Goal: Information Seeking & Learning: Check status

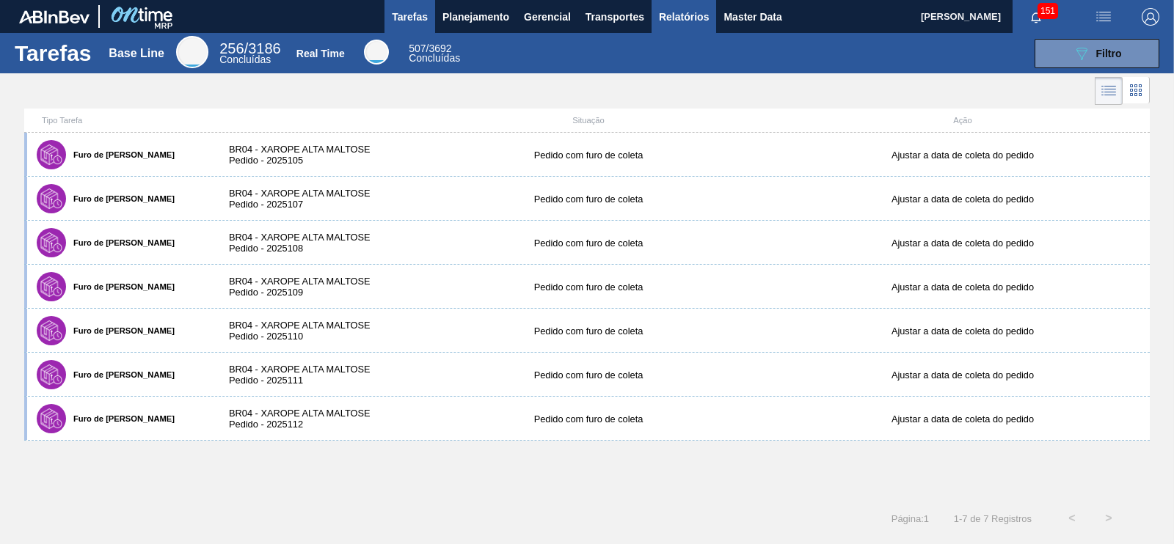
click at [685, 21] on span "Relatórios" at bounding box center [684, 17] width 50 height 18
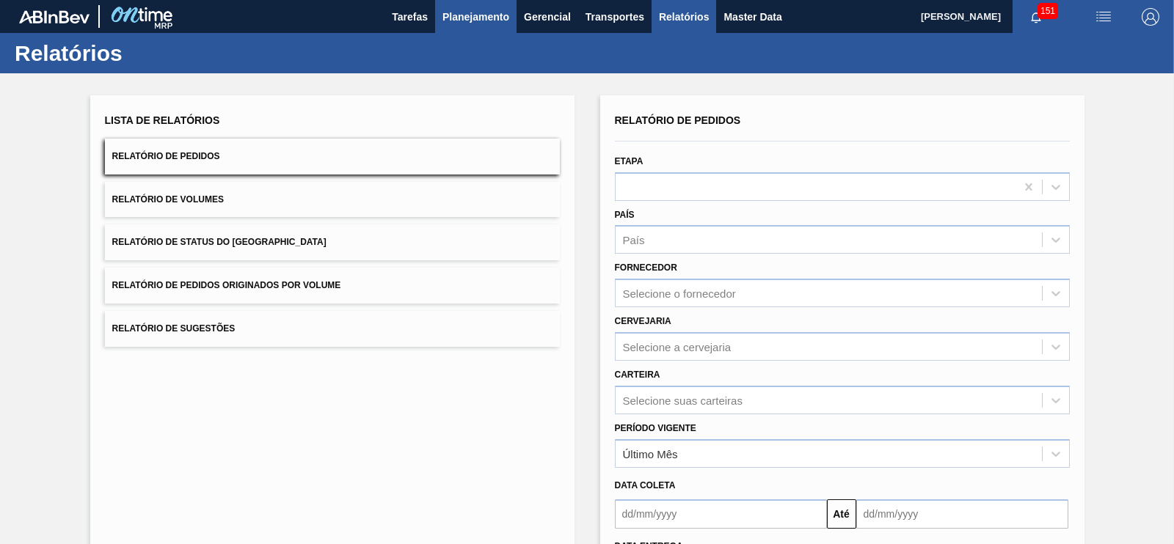
click at [464, 14] on span "Planejamento" at bounding box center [475, 17] width 67 height 18
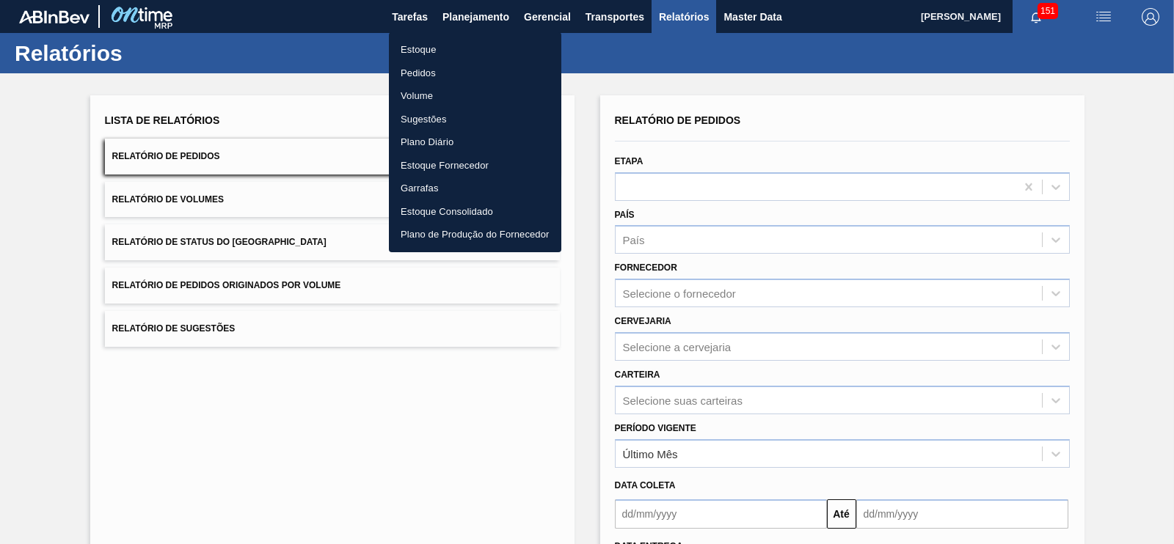
click at [430, 51] on li "Estoque" at bounding box center [475, 49] width 172 height 23
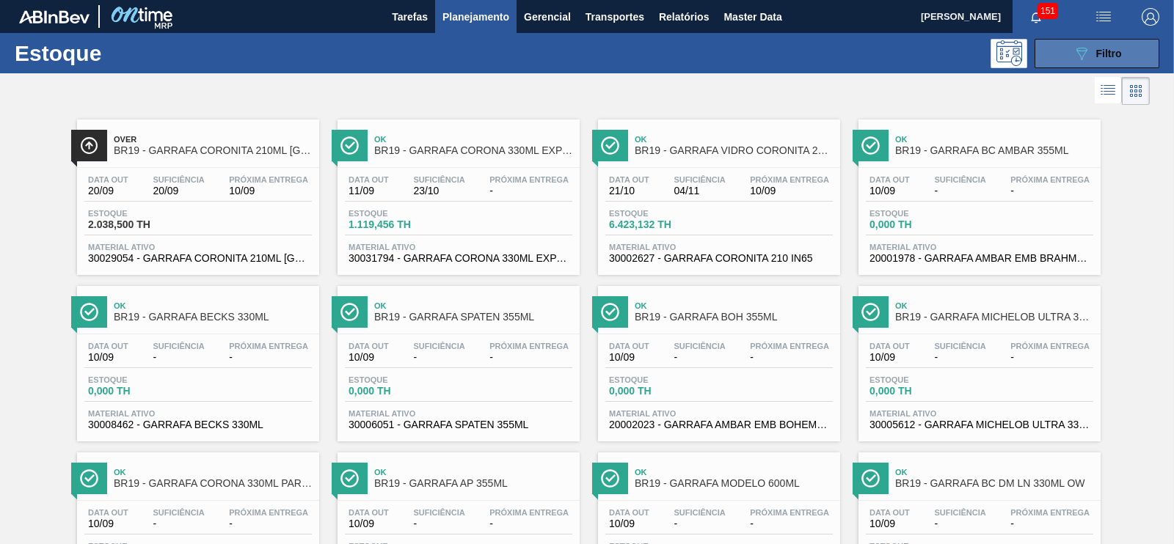
click at [1089, 51] on div "089F7B8B-B2A5-4AFE-B5C0-19BA573D28AC Filtro" at bounding box center [1096, 54] width 49 height 18
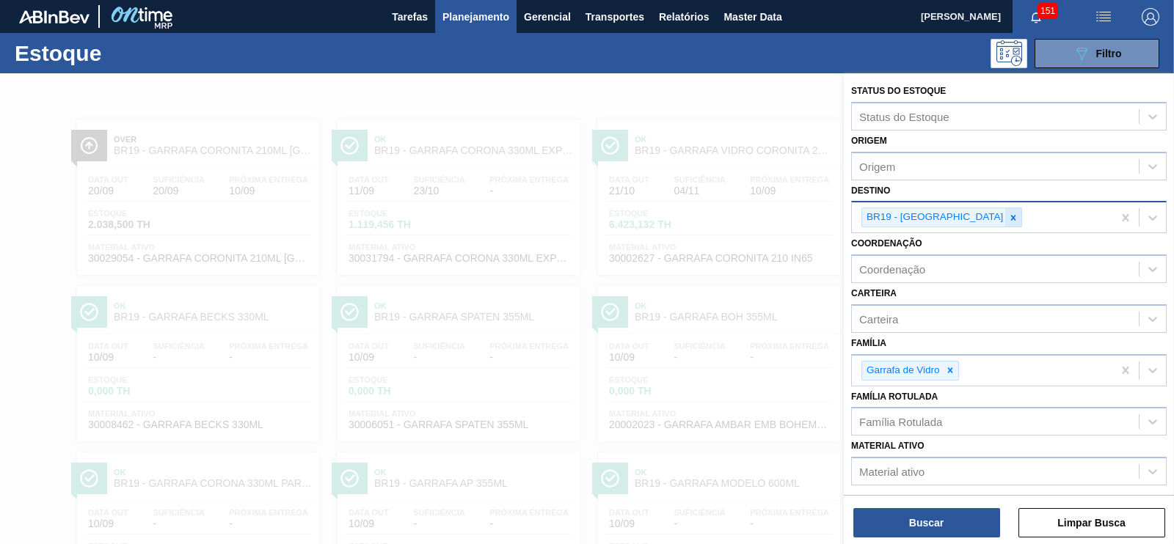
click at [1011, 216] on icon at bounding box center [1013, 217] width 5 height 5
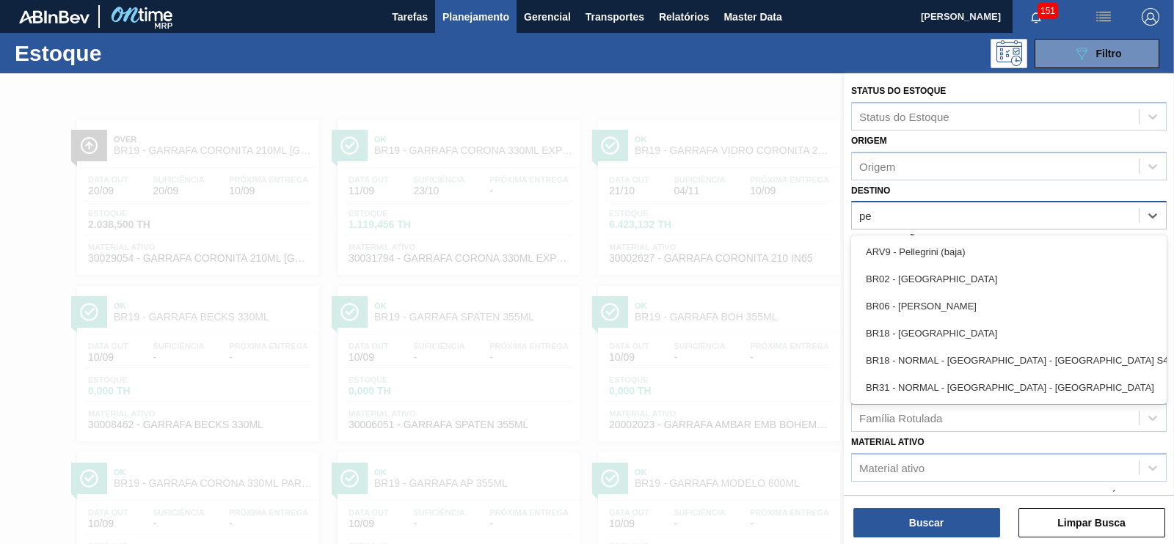
type input "per"
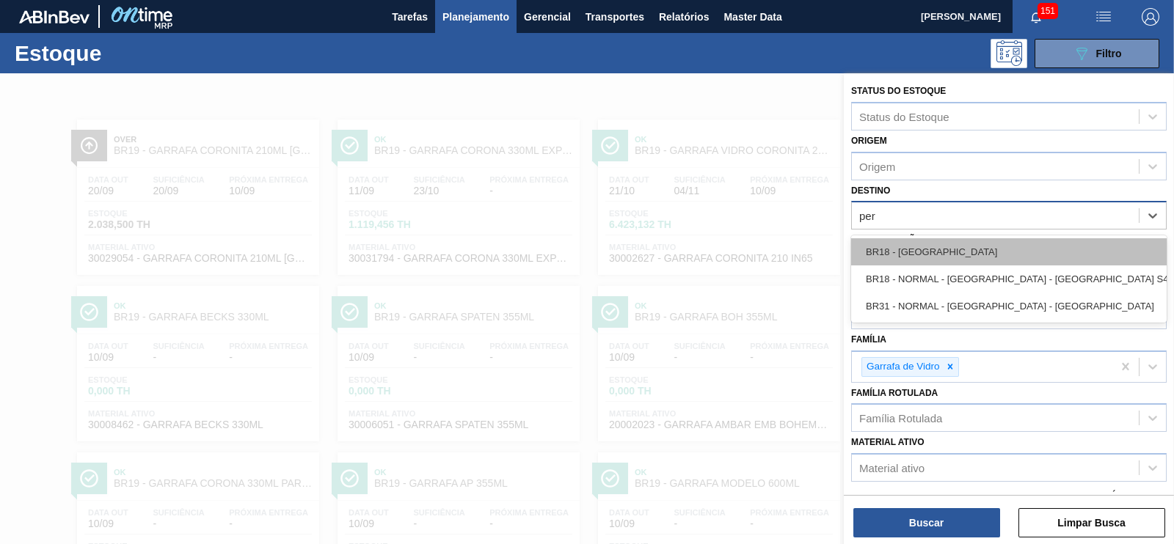
click at [924, 252] on div "BR18 - [GEOGRAPHIC_DATA]" at bounding box center [1008, 251] width 315 height 27
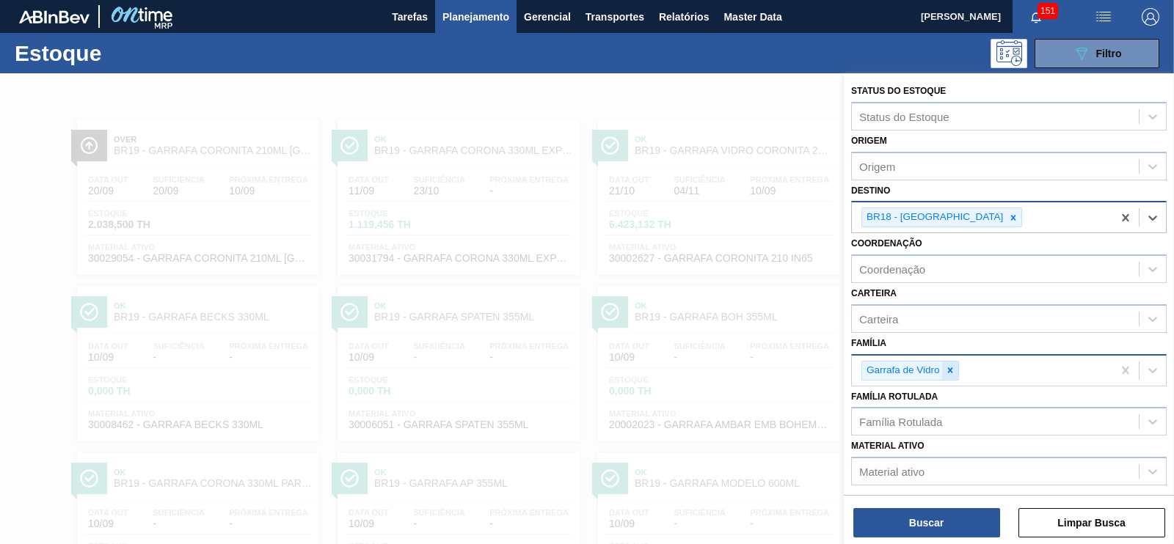
click at [948, 367] on icon at bounding box center [949, 369] width 5 height 5
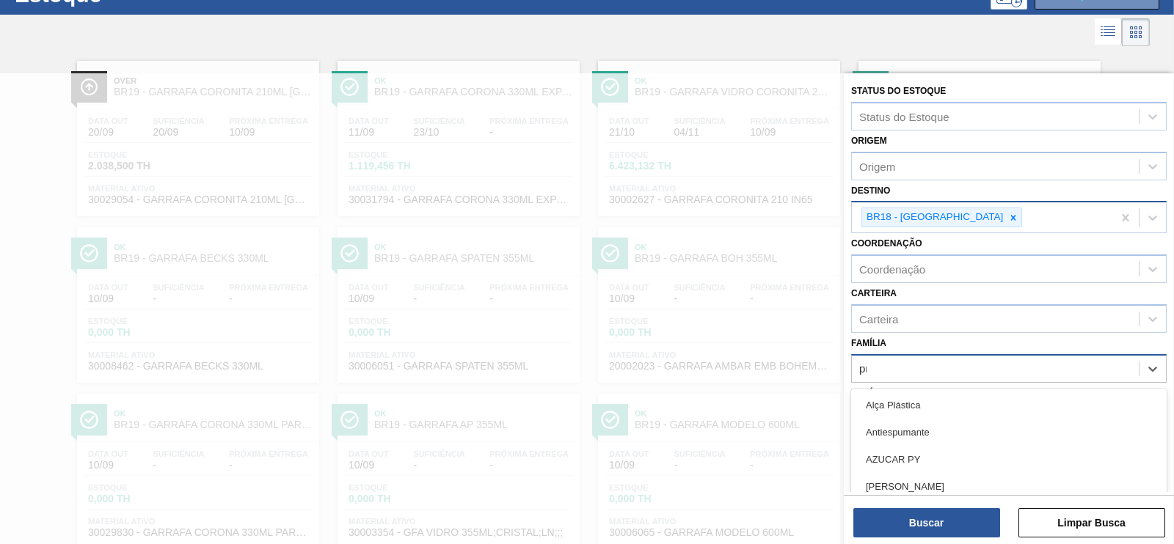
scroll to position [67, 0]
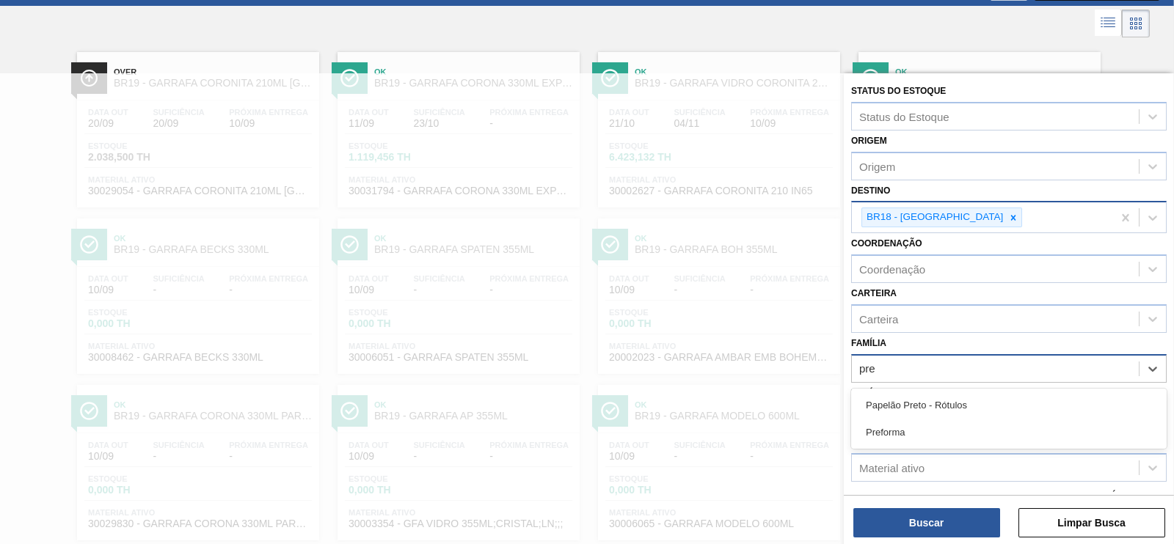
type input "pref"
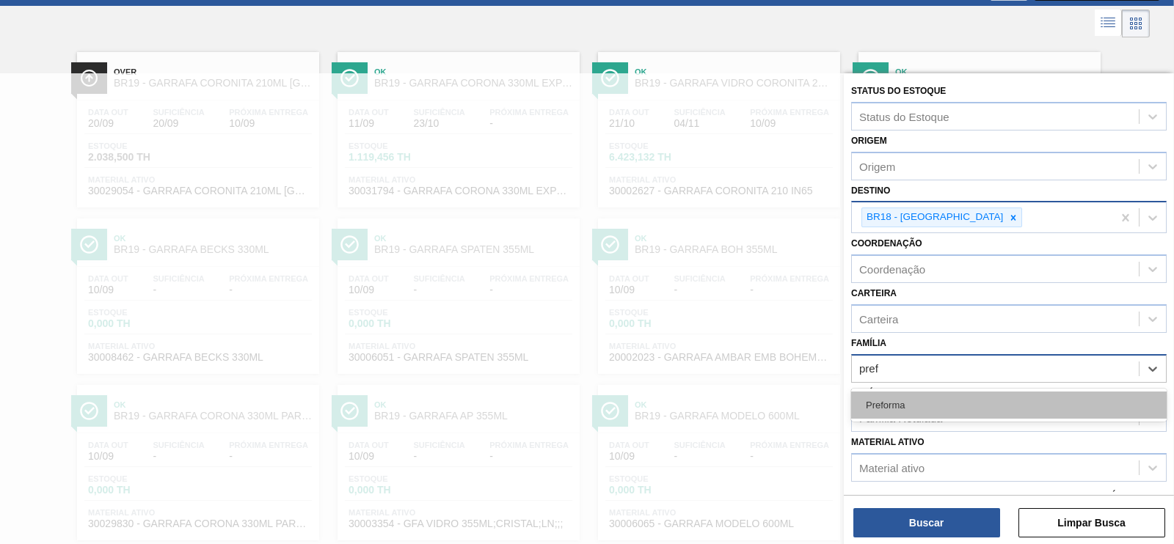
click at [884, 401] on div "Preforma" at bounding box center [1008, 405] width 315 height 27
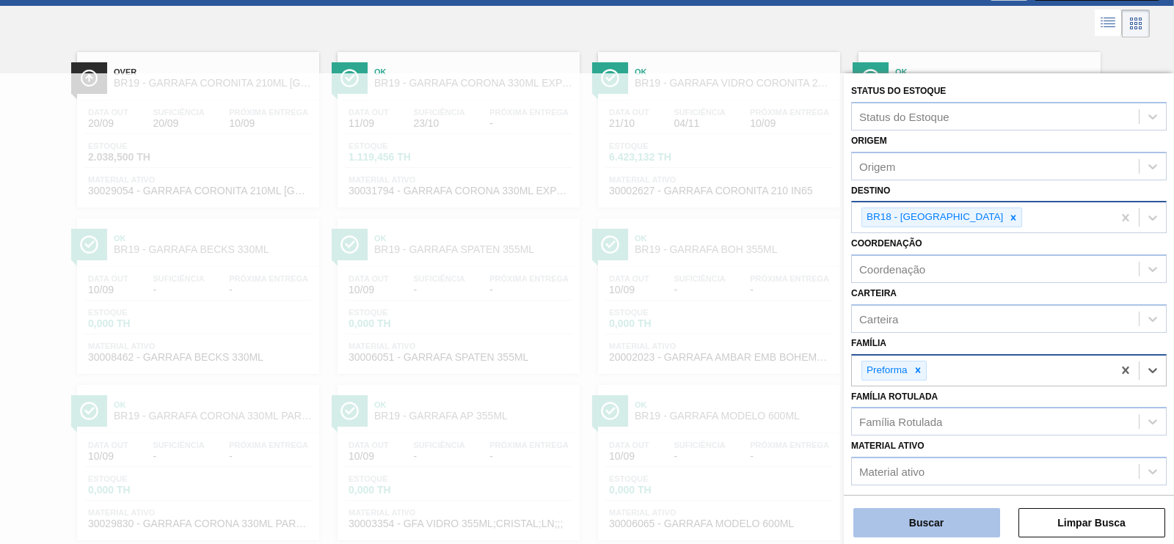
click at [926, 520] on button "Buscar" at bounding box center [926, 522] width 147 height 29
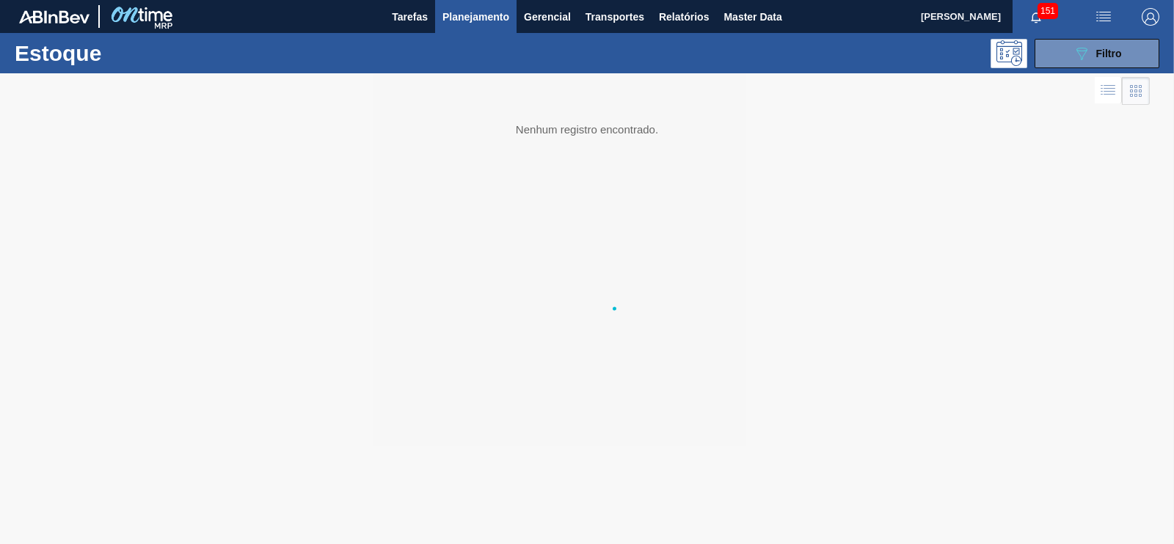
scroll to position [0, 0]
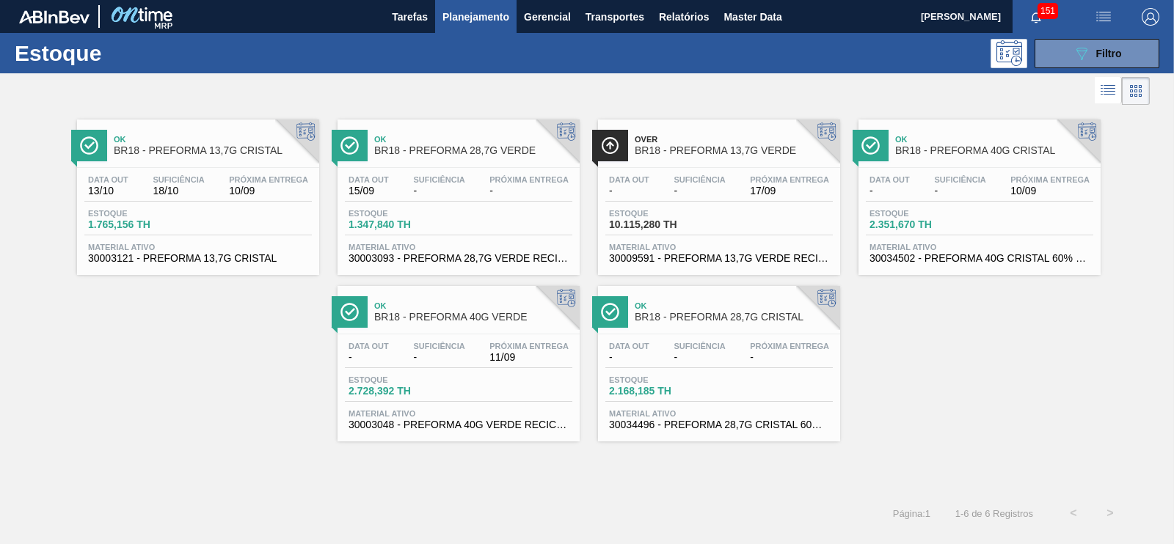
click at [514, 203] on div "Data [DATE] Suficiência - Próxima Entrega - Estoque 1.347,840 TH Material ativo…" at bounding box center [458, 218] width 242 height 100
